Goal: Information Seeking & Learning: Check status

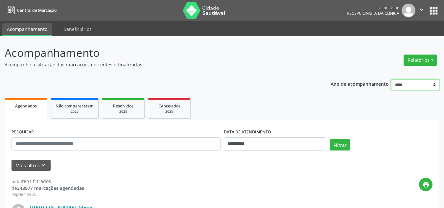
click at [429, 82] on select "**** **** **** **** ****" at bounding box center [415, 84] width 48 height 11
drag, startPoint x: 377, startPoint y: 65, endPoint x: 408, endPoint y: 58, distance: 31.6
click at [377, 65] on header "Acompanhamento Acompanhe a situação das marcações correntes e finalizadas Relat…" at bounding box center [222, 56] width 435 height 23
click at [414, 57] on button "Relatórios" at bounding box center [420, 60] width 34 height 11
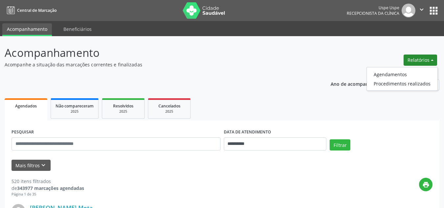
click at [411, 62] on button "Relatórios" at bounding box center [420, 60] width 34 height 11
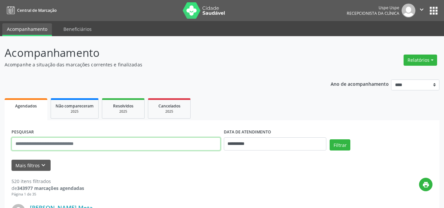
click at [163, 146] on input "text" at bounding box center [115, 143] width 209 height 13
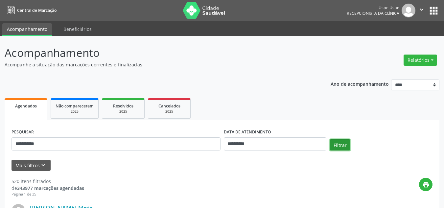
click at [338, 147] on button "Filtrar" at bounding box center [339, 144] width 21 height 11
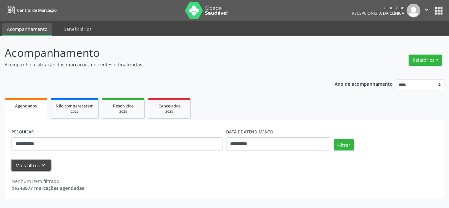
click at [34, 167] on button "Mais filtros keyboard_arrow_down" at bounding box center [30, 165] width 39 height 11
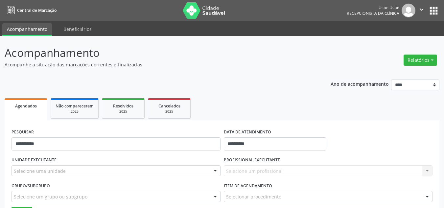
click at [18, 109] on div "Agendados" at bounding box center [26, 105] width 34 height 7
click at [32, 108] on span "Agendados" at bounding box center [26, 106] width 22 height 6
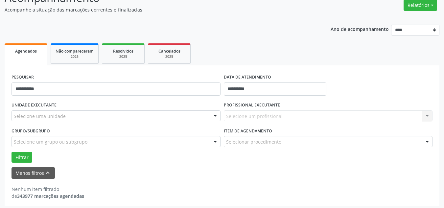
scroll to position [58, 0]
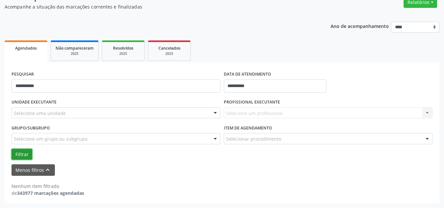
click at [25, 152] on button "Filtrar" at bounding box center [21, 154] width 21 height 11
click at [26, 156] on button "Filtrar" at bounding box center [21, 154] width 21 height 11
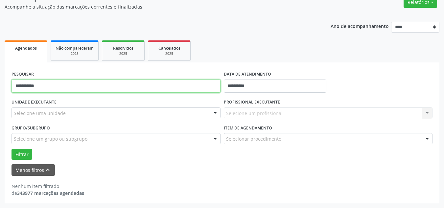
click at [47, 85] on input "**********" at bounding box center [115, 85] width 209 height 13
type input "*"
type input "**********"
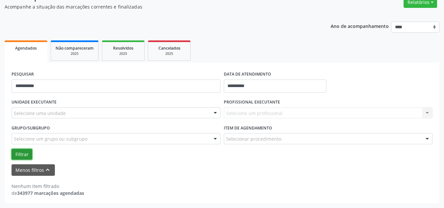
click at [28, 155] on button "Filtrar" at bounding box center [21, 154] width 21 height 11
click at [48, 172] on icon "keyboard_arrow_up" at bounding box center [47, 169] width 7 height 7
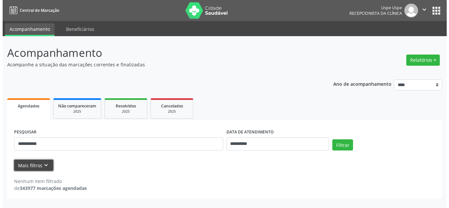
scroll to position [0, 0]
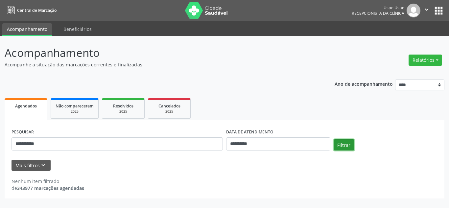
click at [344, 147] on button "Filtrar" at bounding box center [343, 144] width 21 height 11
click at [124, 108] on span "Resolvidos" at bounding box center [123, 106] width 20 height 6
click at [345, 143] on button "Filtrar" at bounding box center [343, 144] width 21 height 11
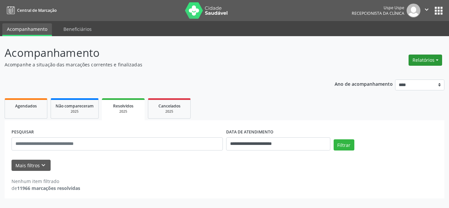
click at [431, 58] on button "Relatórios" at bounding box center [425, 60] width 34 height 11
click at [420, 76] on link "Agendamentos" at bounding box center [407, 74] width 71 height 9
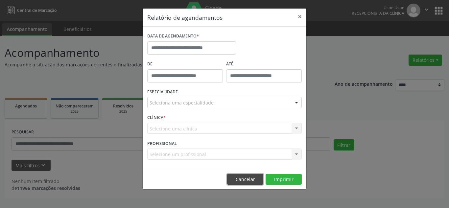
click at [253, 174] on button "Cancelar" at bounding box center [245, 179] width 36 height 11
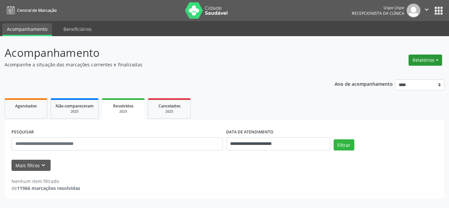
click at [435, 62] on button "Relatórios" at bounding box center [425, 60] width 34 height 11
click at [427, 76] on link "Agendamentos" at bounding box center [407, 74] width 71 height 9
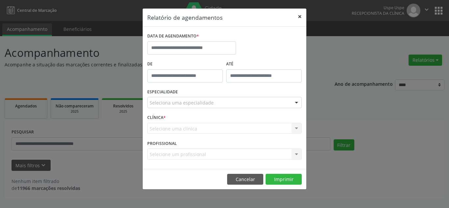
click at [299, 14] on button "×" at bounding box center [299, 17] width 13 height 16
